Goal: Transaction & Acquisition: Purchase product/service

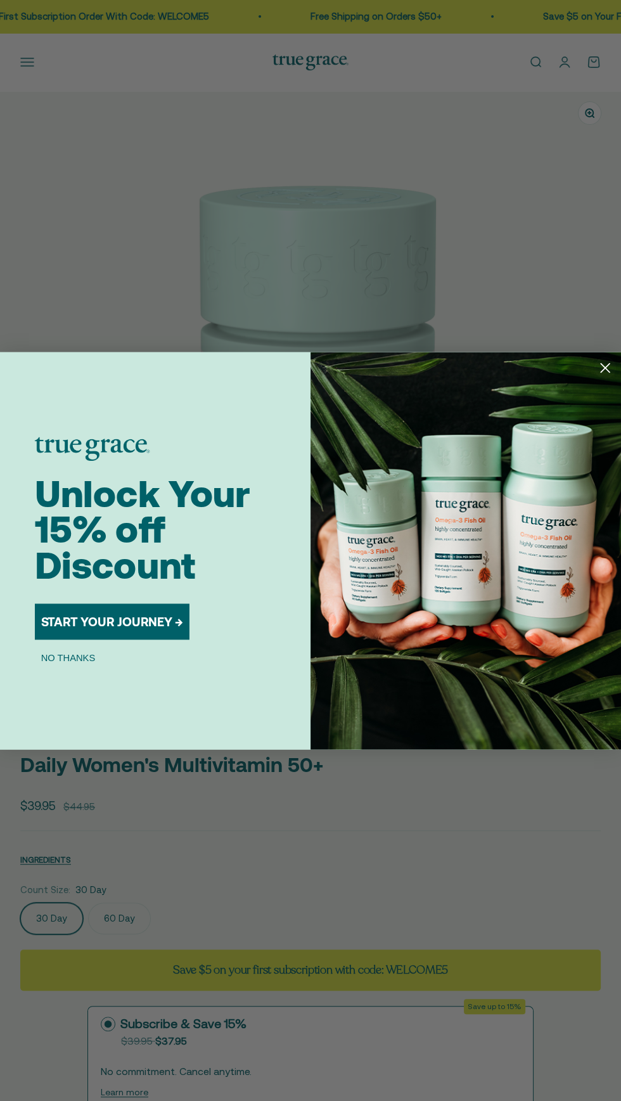
click at [604, 367] on icon "Close dialog" at bounding box center [605, 367] width 9 height 9
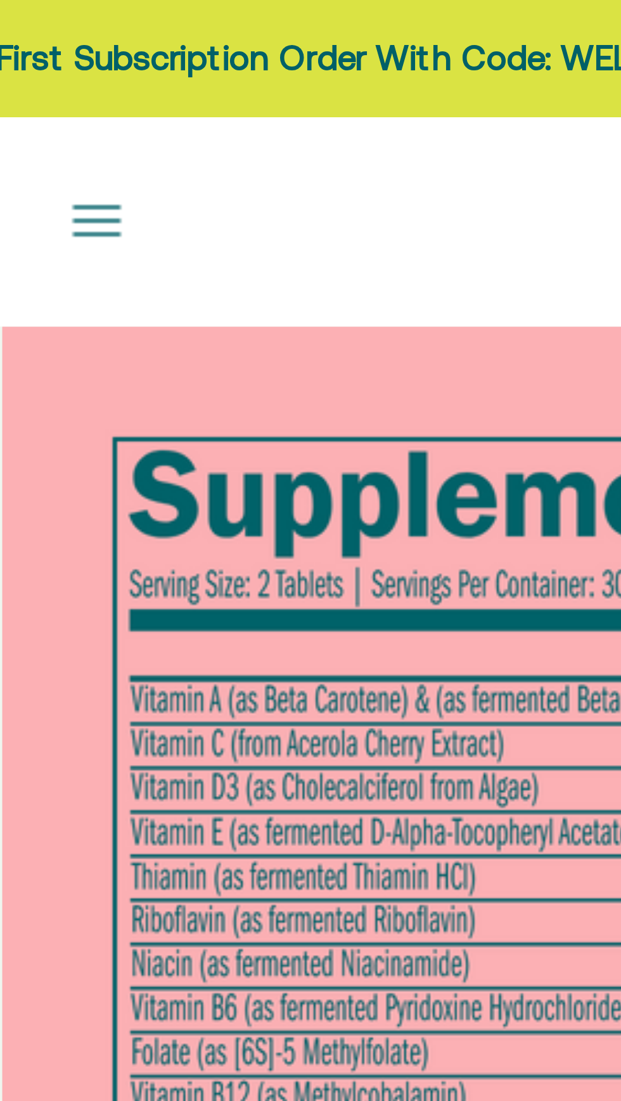
scroll to position [0, 1244]
